Goal: Task Accomplishment & Management: Manage account settings

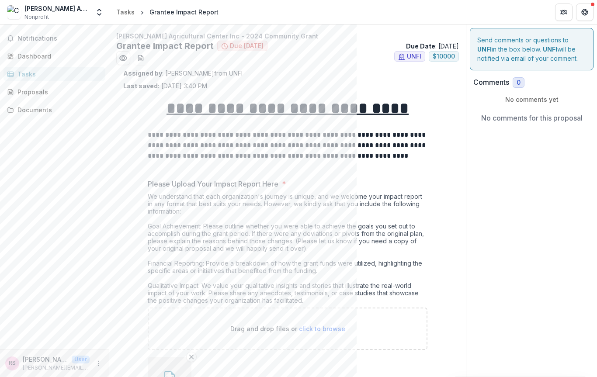
click at [24, 95] on div "Proposals" at bounding box center [57, 91] width 81 height 9
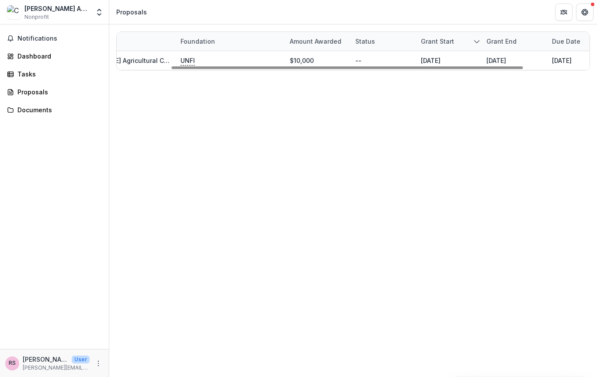
scroll to position [0, 73]
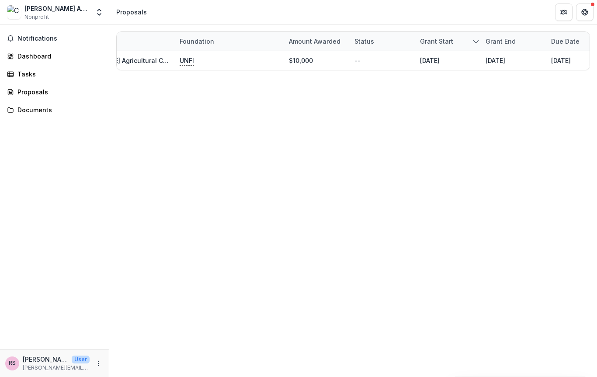
click at [29, 54] on div "Dashboard" at bounding box center [57, 56] width 81 height 9
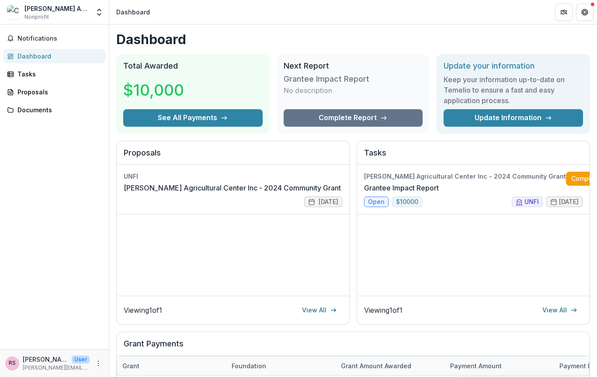
click at [480, 105] on h3 "Keep your information up-to-date on Temelio to ensure a fast and easy applicati…" at bounding box center [514, 89] width 140 height 31
click at [486, 120] on link "Update Information" at bounding box center [514, 117] width 140 height 17
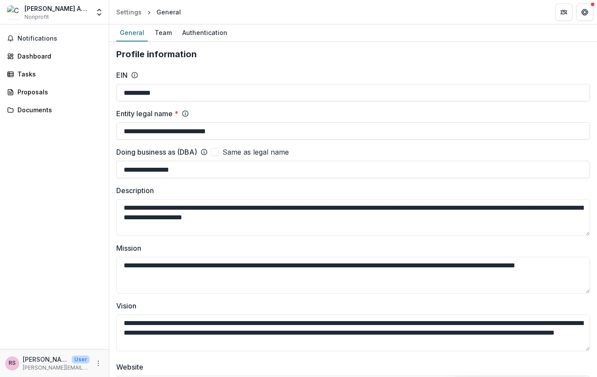
click at [208, 153] on icon at bounding box center [204, 152] width 7 height 7
click at [205, 154] on icon at bounding box center [204, 152] width 7 height 7
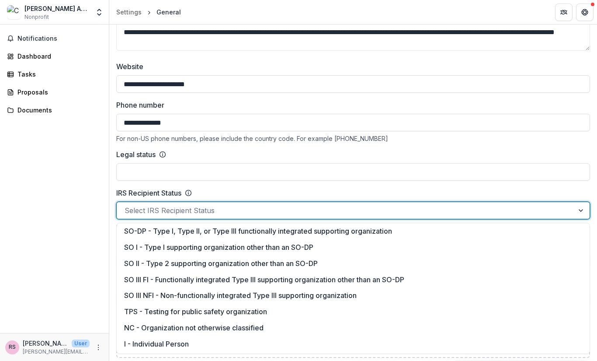
scroll to position [82, 0]
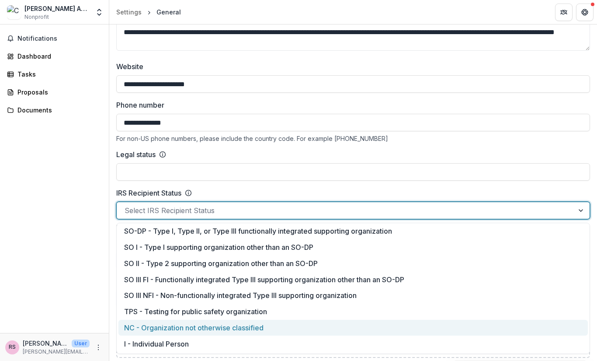
click at [156, 330] on div "NC - Organization not otherwise classified" at bounding box center [354, 328] width 470 height 16
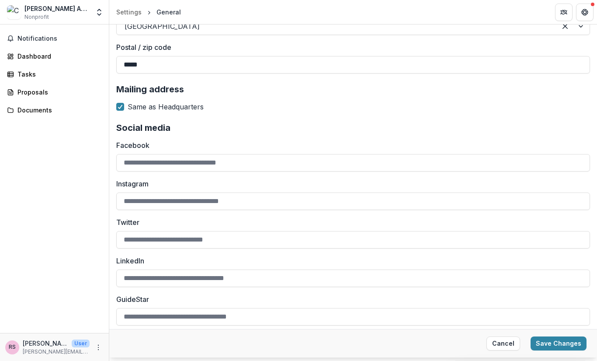
scroll to position [1397, 0]
click at [566, 342] on button "Save Changes" at bounding box center [559, 343] width 56 height 14
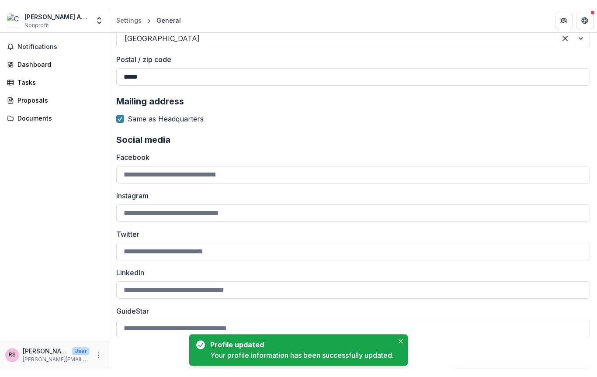
scroll to position [1363, 0]
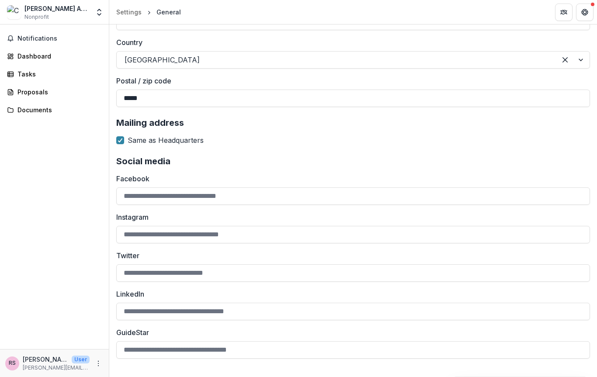
click at [15, 57] on link "Dashboard" at bounding box center [54, 56] width 102 height 14
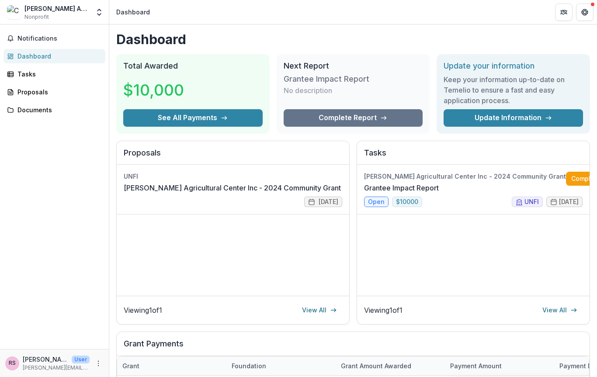
click at [292, 193] on link "[PERSON_NAME] Agricultural Center Inc - 2024 Community Grant" at bounding box center [232, 188] width 217 height 10
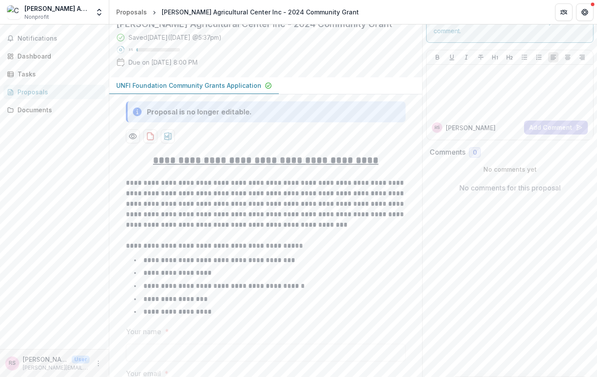
scroll to position [31, 0]
click at [155, 63] on p "Due on [DATE] 8:00 PM" at bounding box center [163, 62] width 69 height 9
click at [84, 150] on div "Notifications Dashboard Tasks Proposals Documents" at bounding box center [54, 186] width 109 height 325
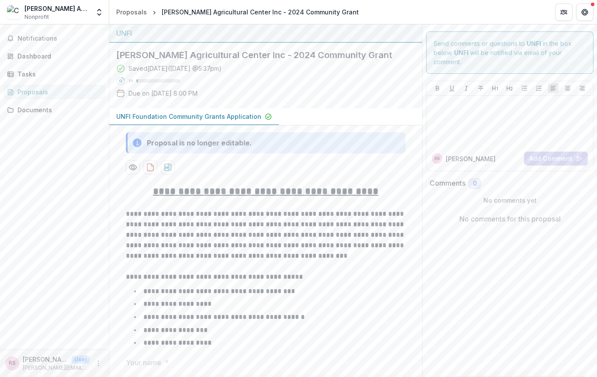
scroll to position [0, 0]
click at [21, 75] on div "Tasks" at bounding box center [57, 74] width 81 height 9
